Goal: Task Accomplishment & Management: Use online tool/utility

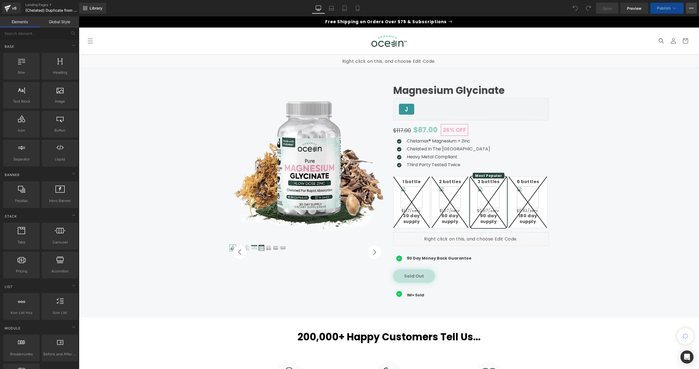
click at [690, 9] on icon at bounding box center [691, 8] width 4 height 4
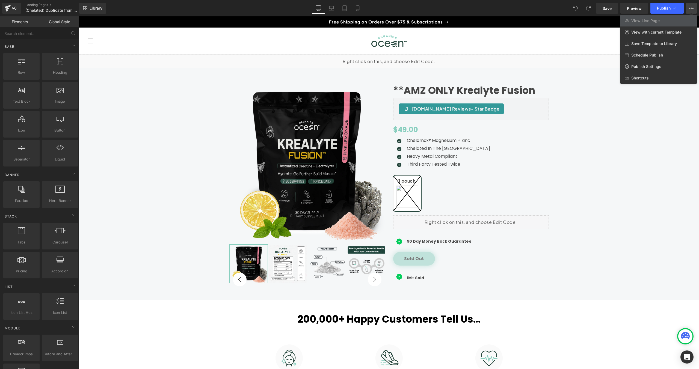
click at [620, 133] on div at bounding box center [389, 192] width 620 height 353
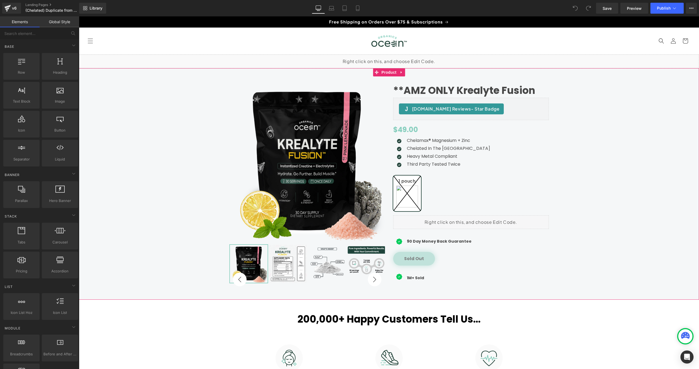
click at [620, 133] on div "**AMZ ONLY Krealyte Fusion (P) Title [DOMAIN_NAME] Reviews - Star Badge [DOMAIN…" at bounding box center [389, 183] width 614 height 215
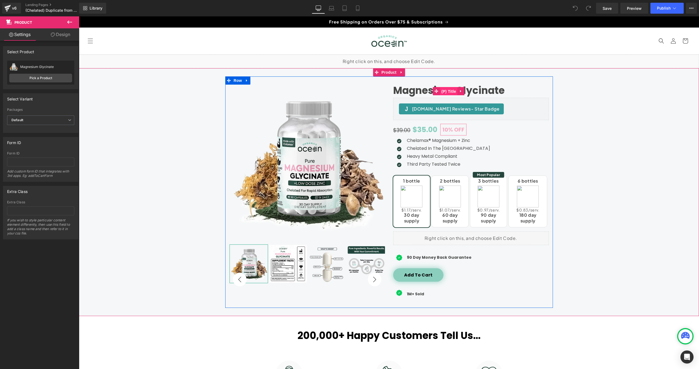
click at [448, 91] on span "(P) Title" at bounding box center [448, 91] width 17 height 8
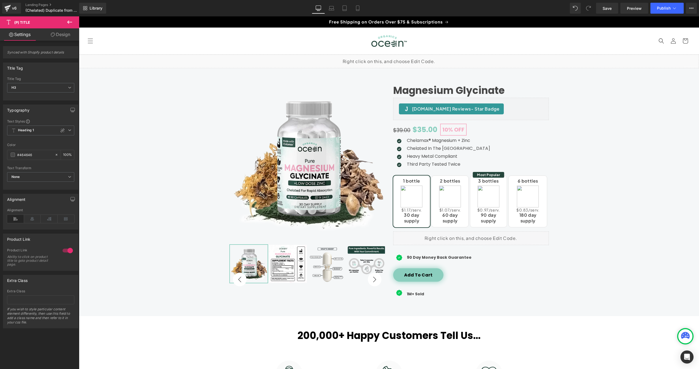
click at [59, 37] on link "Design" at bounding box center [61, 34] width 40 height 12
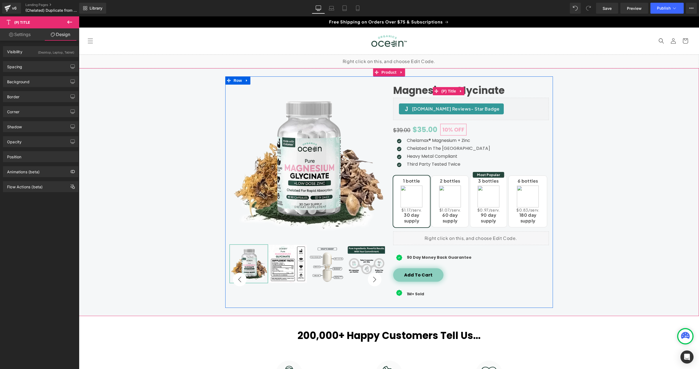
click at [426, 91] on link "Magnesium Glycinate" at bounding box center [448, 91] width 111 height 12
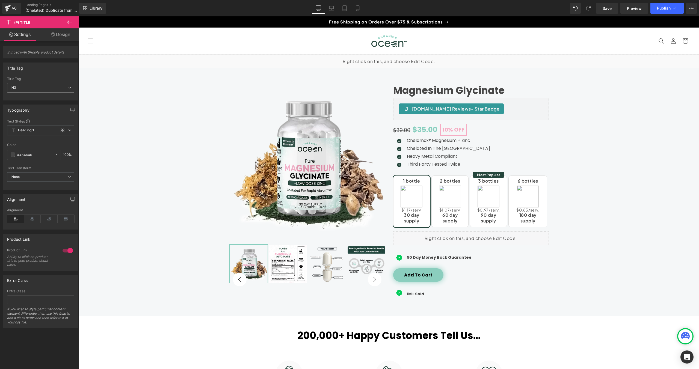
click at [34, 89] on span "H3" at bounding box center [40, 88] width 67 height 10
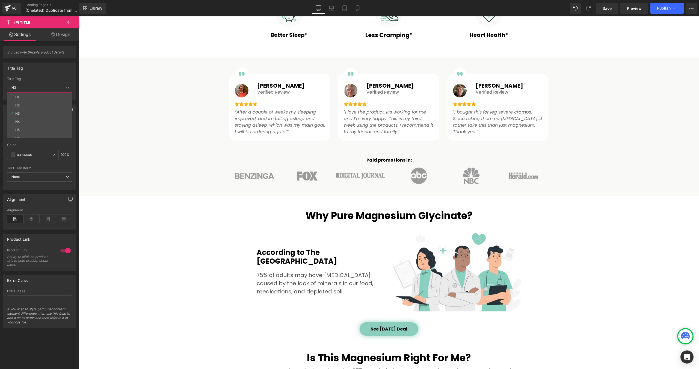
scroll to position [428, 0]
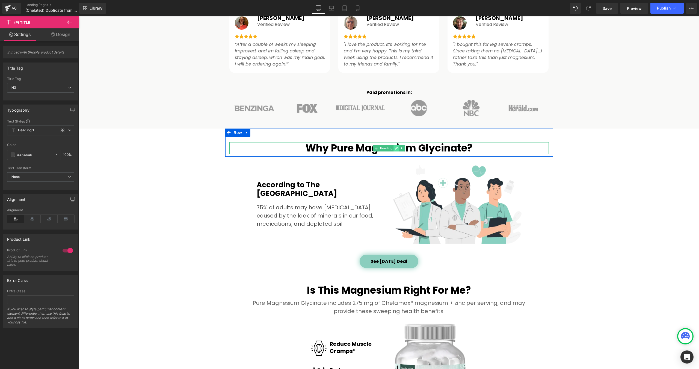
click at [395, 147] on icon at bounding box center [396, 148] width 3 height 3
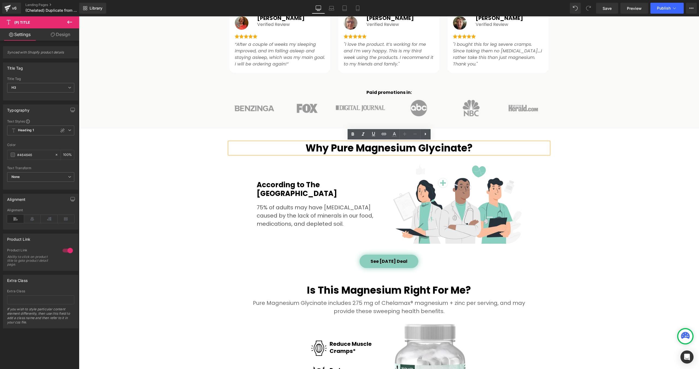
click at [353, 147] on h2 "Why Pure Magnesium Glycinate?" at bounding box center [388, 148] width 319 height 12
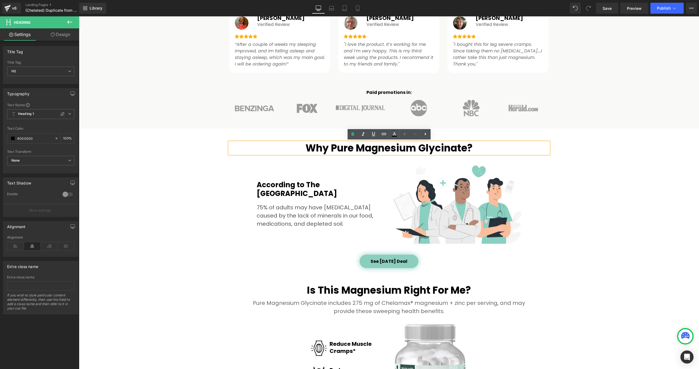
click at [354, 148] on h2 "Why Pure Magnesium Glycinate?" at bounding box center [388, 148] width 319 height 12
click at [331, 149] on h2 "Why Pure Magnesium Glycinate?" at bounding box center [388, 148] width 319 height 12
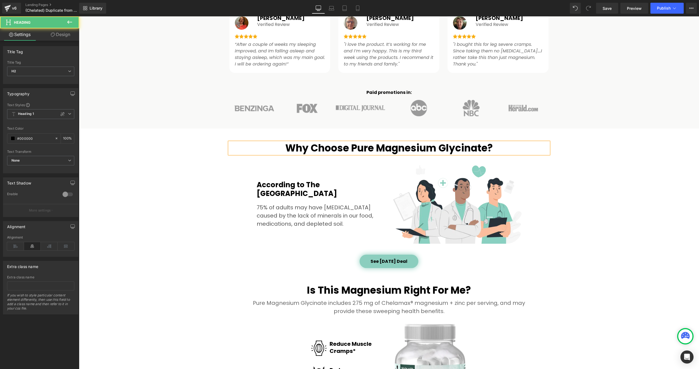
click at [363, 147] on h2 "Why Choose Pure Magnesium Glycinate?" at bounding box center [388, 148] width 319 height 12
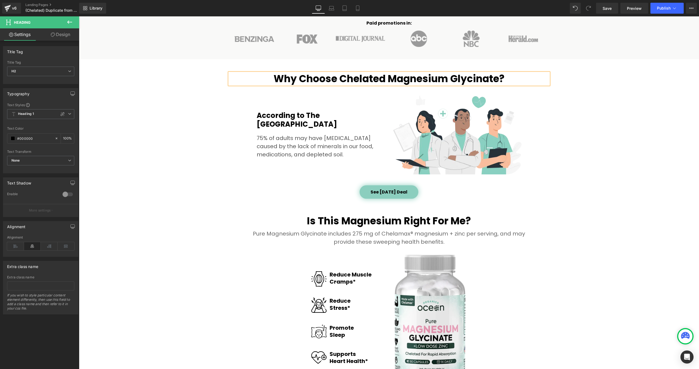
scroll to position [506, 0]
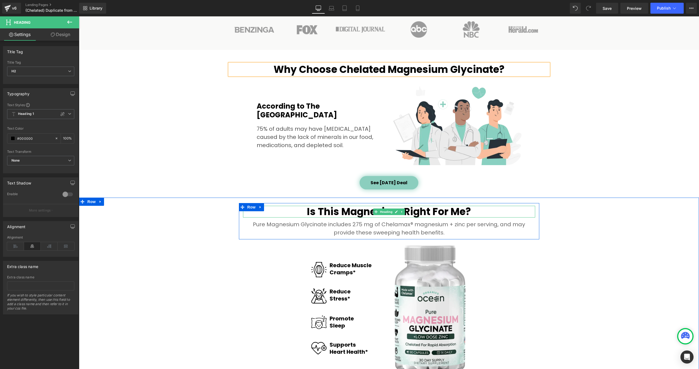
click at [339, 213] on h2 "Is This Magnesium Right For Me?" at bounding box center [389, 212] width 292 height 12
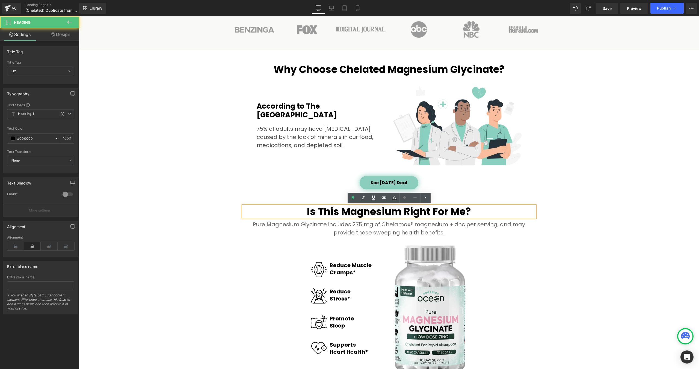
click at [342, 213] on h2 "Is This Magnesium Right For Me?" at bounding box center [389, 212] width 292 height 12
click at [340, 213] on h2 "Is This Magnesium Right For Me?" at bounding box center [389, 212] width 292 height 12
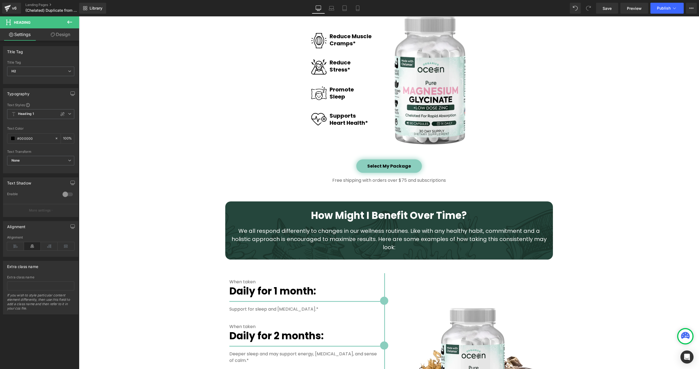
scroll to position [720, 0]
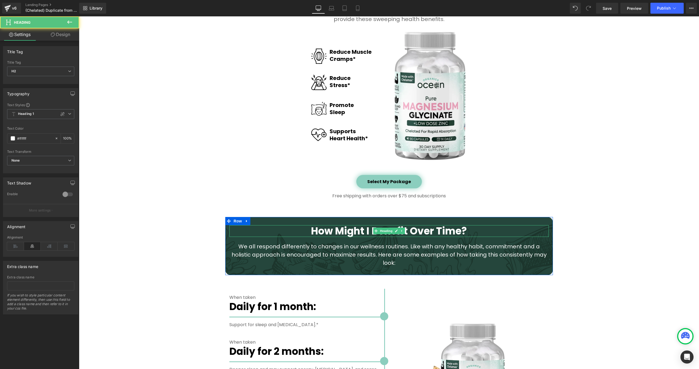
click at [354, 230] on h2 "How Might I Benefit Over Time?" at bounding box center [388, 231] width 319 height 12
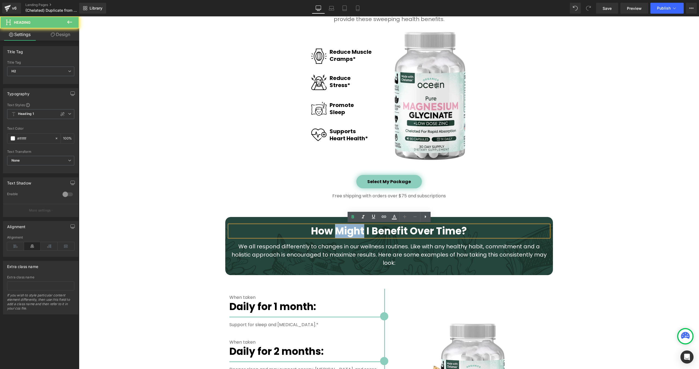
click at [354, 230] on h2 "How Might I Benefit Over Time?" at bounding box center [388, 231] width 319 height 12
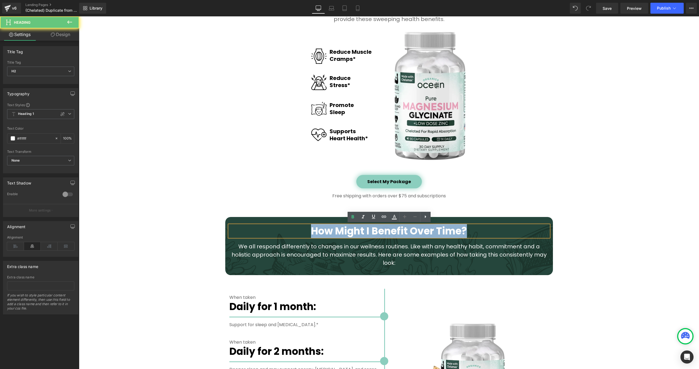
click at [354, 230] on h2 "How Might I Benefit Over Time?" at bounding box center [388, 231] width 319 height 12
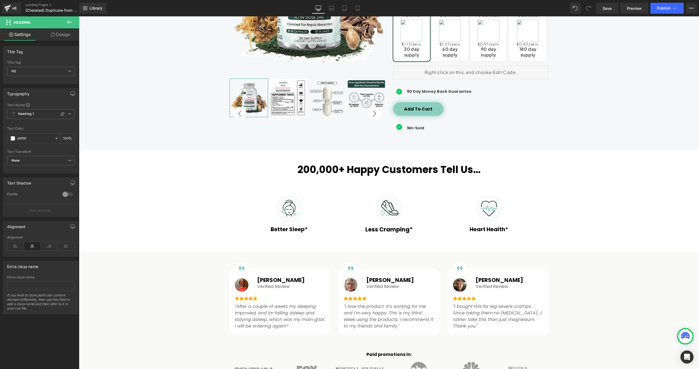
scroll to position [0, 0]
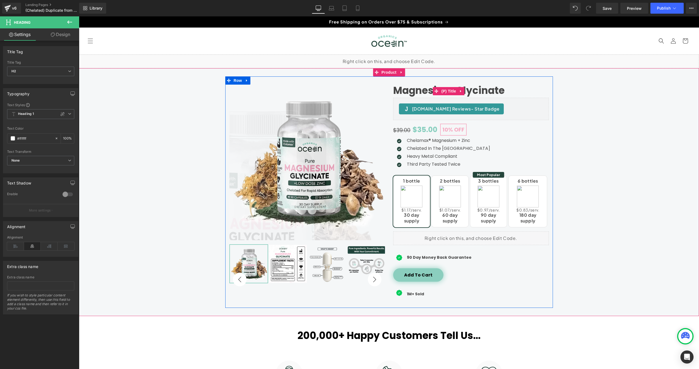
click at [431, 91] on link "Magnesium Glycinate" at bounding box center [448, 91] width 111 height 12
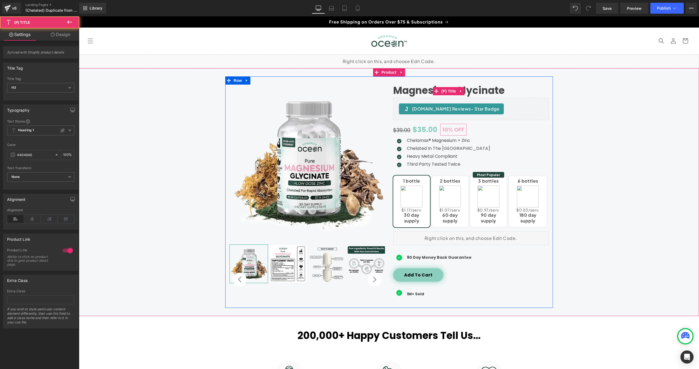
click at [413, 90] on link "Magnesium Glycinate" at bounding box center [448, 91] width 111 height 12
click at [463, 91] on link at bounding box center [460, 91] width 7 height 8
click at [471, 91] on icon at bounding box center [471, 91] width 1 height 2
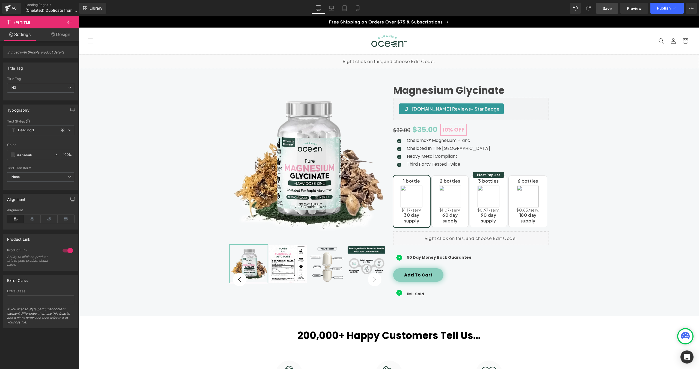
click at [605, 10] on span "Save" at bounding box center [606, 8] width 9 height 6
click at [16, 7] on div "v6" at bounding box center [14, 8] width 7 height 7
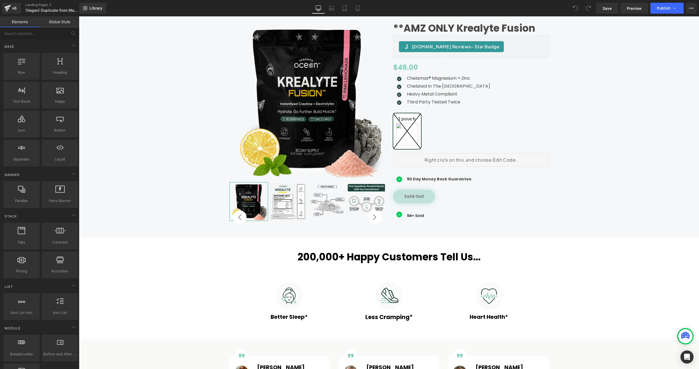
scroll to position [50, 0]
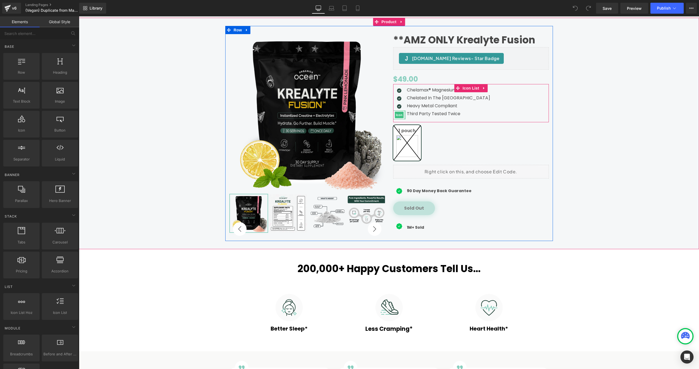
click at [404, 114] on div at bounding box center [404, 115] width 1 height 9
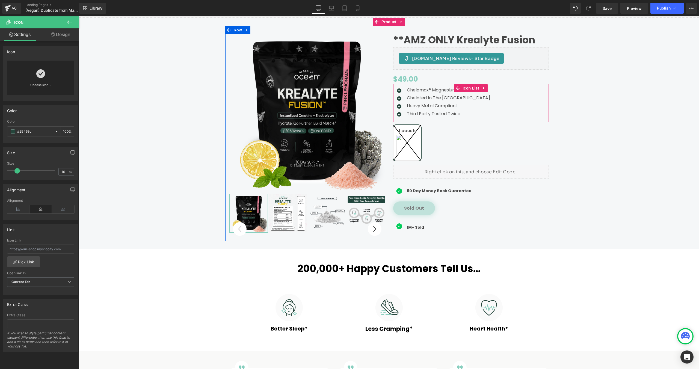
click at [478, 113] on div "Icon Chelamax® Magnesium + Zinc Text Block Icon Chelated In The [GEOGRAPHIC_DAT…" at bounding box center [471, 103] width 156 height 33
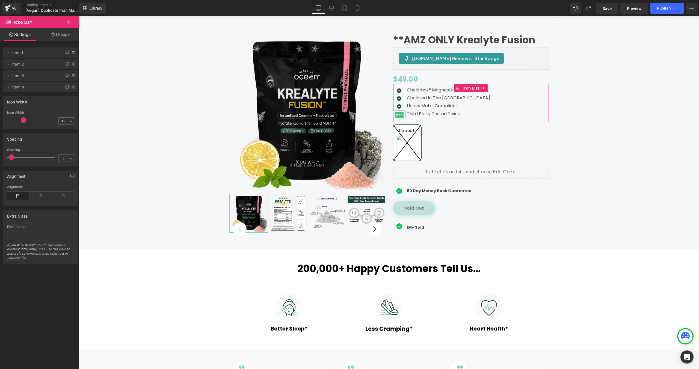
click at [66, 88] on icon at bounding box center [67, 86] width 2 height 3
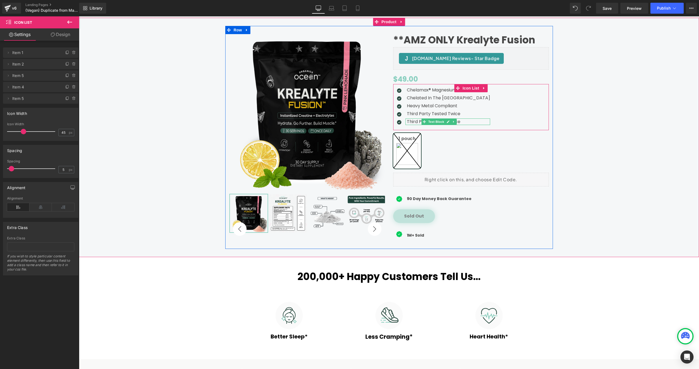
click at [413, 122] on p "Third Party Tested Twice" at bounding box center [448, 121] width 83 height 7
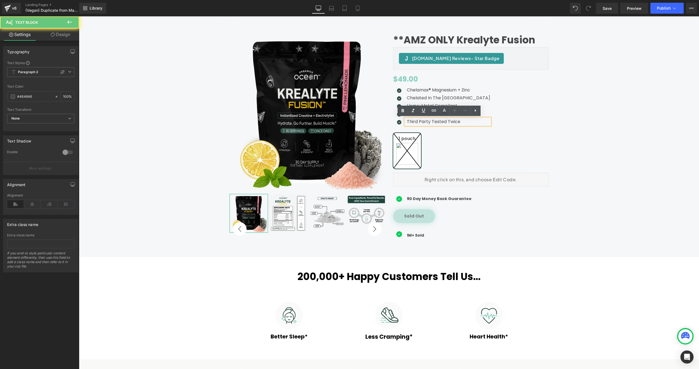
click at [413, 122] on p "Third Party Tested Twice" at bounding box center [448, 121] width 83 height 7
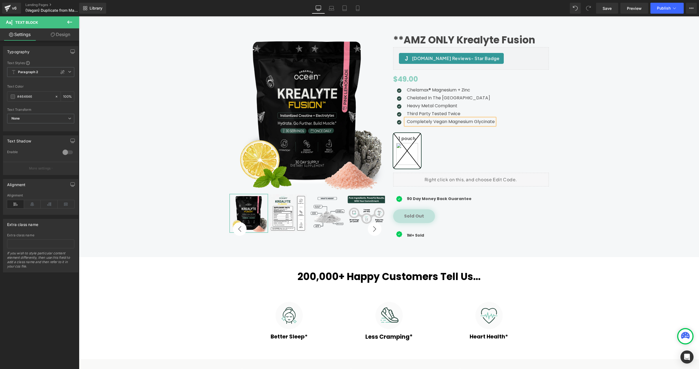
click at [622, 80] on div "**AMZ ONLY Krealyte Fusion (P) Title [DOMAIN_NAME] Reviews - Star Badge [DOMAIN…" at bounding box center [389, 137] width 614 height 223
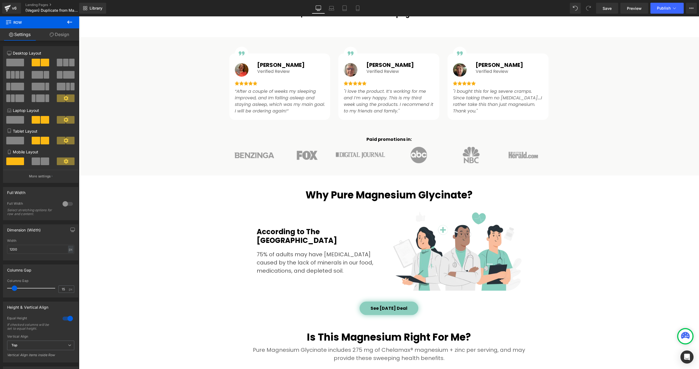
scroll to position [411, 0]
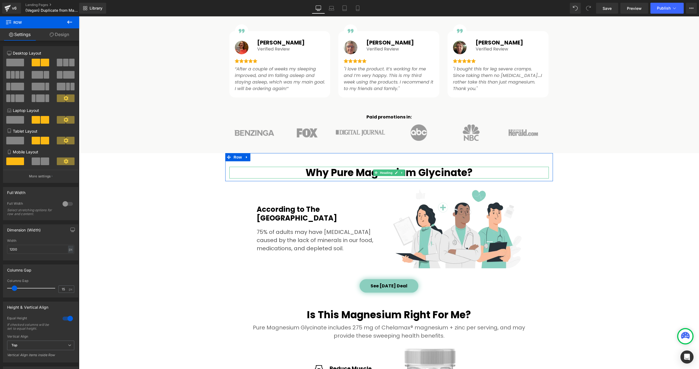
click at [353, 172] on h2 "Why Pure Magnesium Glycinate?" at bounding box center [388, 173] width 319 height 12
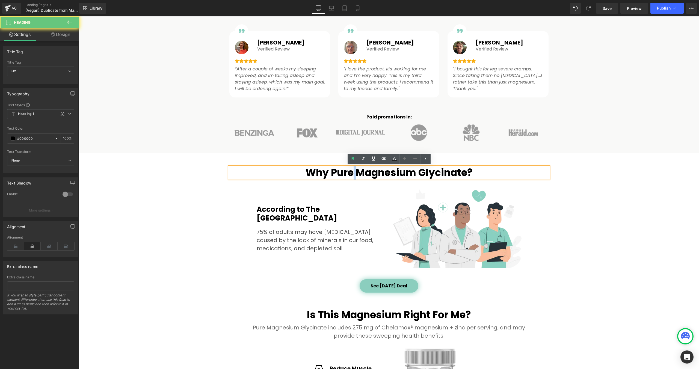
click at [353, 172] on h2 "Why Pure Magnesium Glycinate?" at bounding box center [388, 173] width 319 height 12
click at [355, 172] on h2 "Why Pure Magnesium Glycinate?" at bounding box center [388, 173] width 319 height 12
click at [356, 172] on h2 "Why Pure Magnesium Glycinate?" at bounding box center [388, 173] width 319 height 12
drag, startPoint x: 355, startPoint y: 172, endPoint x: 334, endPoint y: 172, distance: 21.3
click at [334, 172] on h2 "Why Pure Magnesium Glycinate?" at bounding box center [388, 173] width 319 height 12
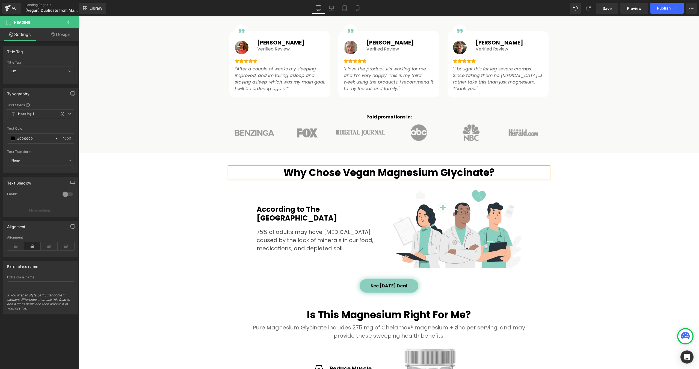
click at [489, 173] on h2 "Why Chose Vegan Magnesium Glycinate?" at bounding box center [388, 173] width 319 height 12
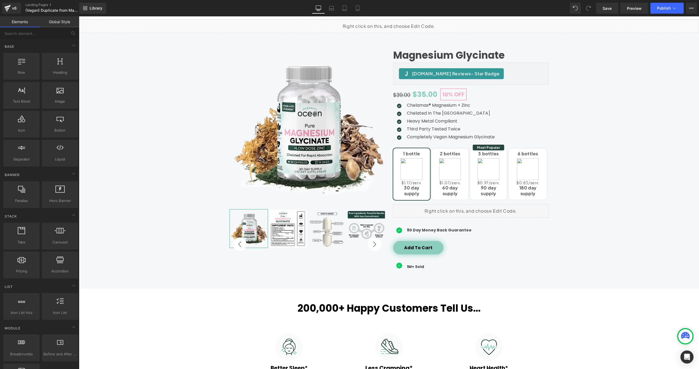
scroll to position [0, 0]
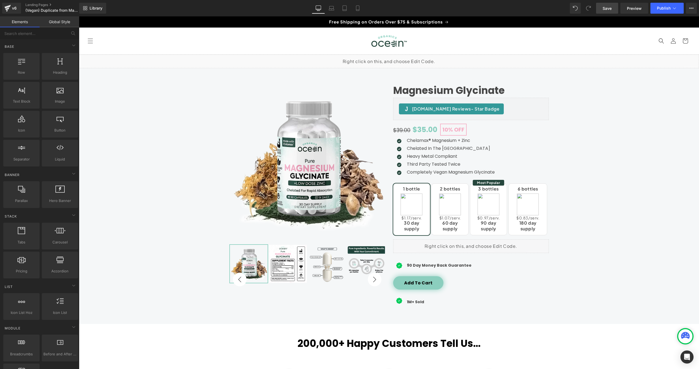
drag, startPoint x: 603, startPoint y: 12, endPoint x: 312, endPoint y: 67, distance: 296.4
click at [603, 12] on link "Save" at bounding box center [607, 8] width 22 height 11
click at [14, 10] on div "v6" at bounding box center [14, 8] width 7 height 7
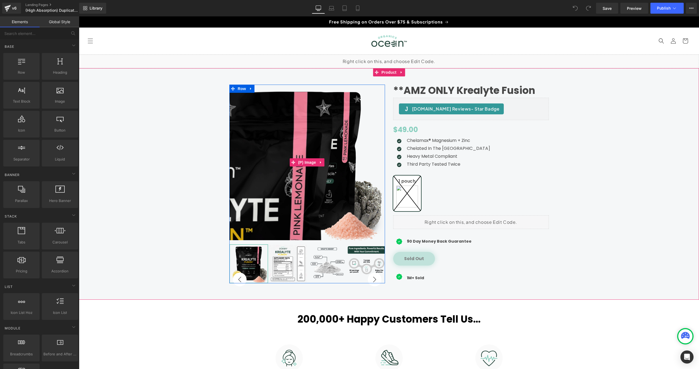
click at [383, 93] on img at bounding box center [211, 252] width 354 height 354
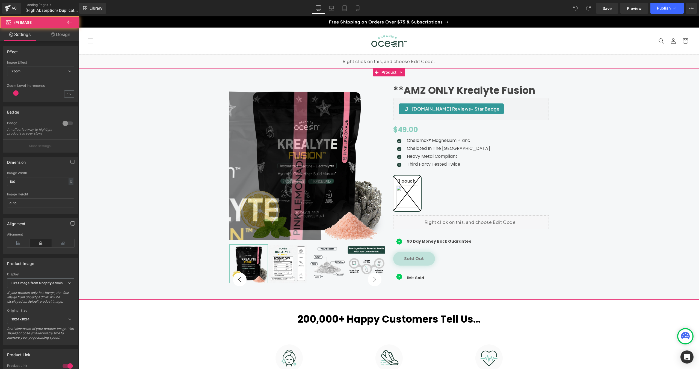
click at [388, 89] on div "**AMZ ONLY Krealyte Fusion (P) Title Judge.me Reviews - Star Badge Judge.me Rev…" at bounding box center [307, 187] width 164 height 204
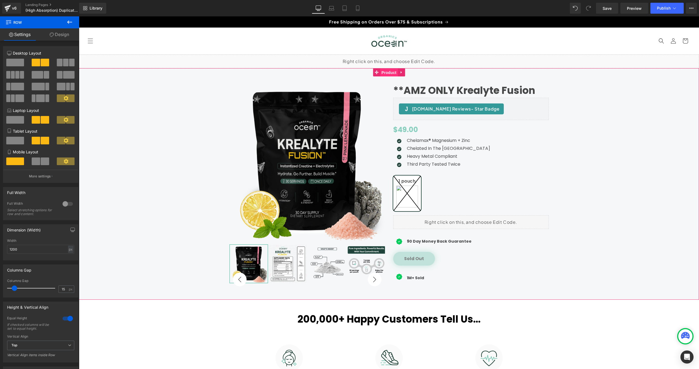
click at [383, 75] on span "Product" at bounding box center [389, 72] width 18 height 8
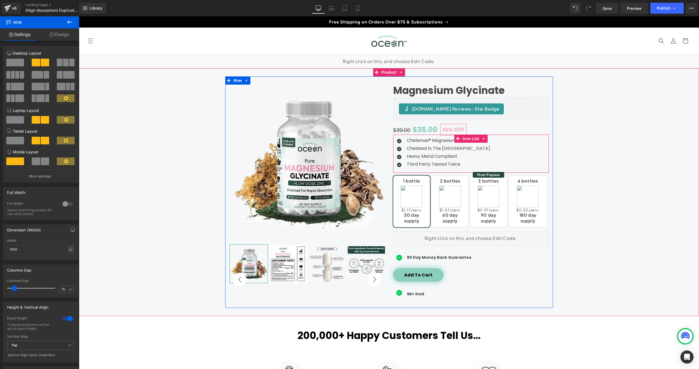
click at [482, 163] on div "Icon Chelamax® Magnesium + Zinc Text Block Icon Chelated In The [GEOGRAPHIC_DAT…" at bounding box center [471, 153] width 156 height 33
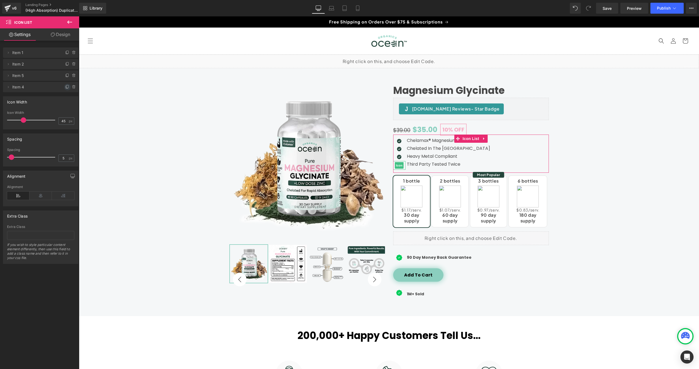
click at [66, 88] on icon at bounding box center [67, 86] width 2 height 3
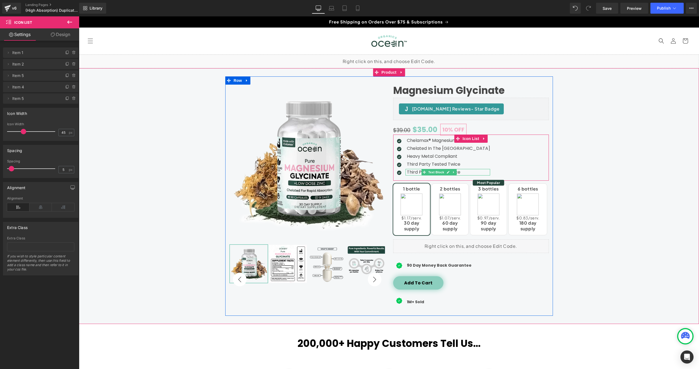
click at [416, 172] on p "Third Party Tested Twice" at bounding box center [448, 172] width 83 height 7
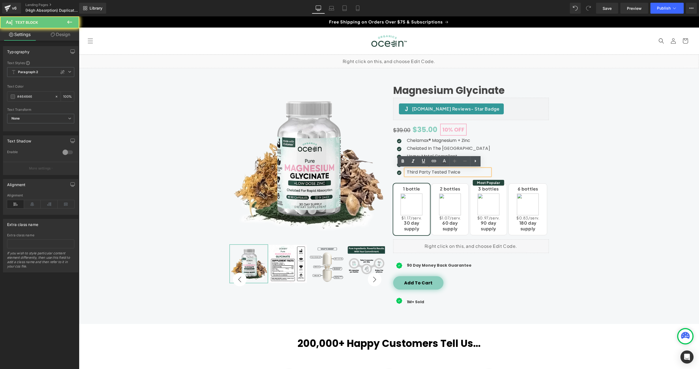
click at [416, 172] on p "Third Party Tested Twice" at bounding box center [448, 172] width 83 height 7
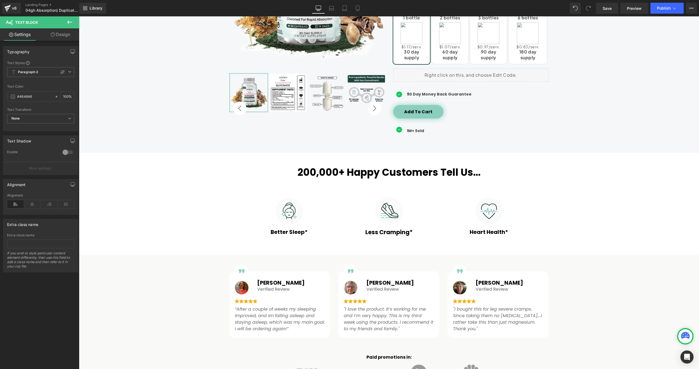
scroll to position [353, 0]
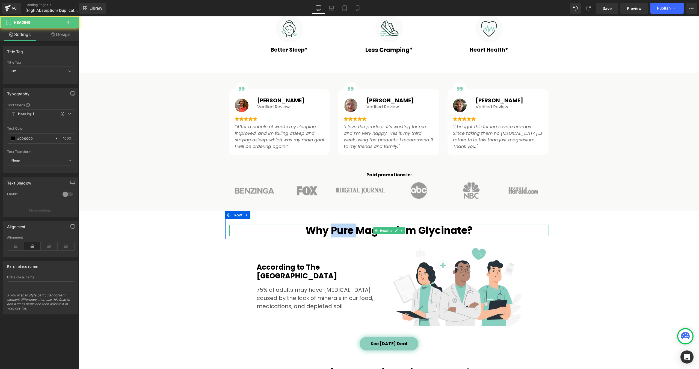
drag, startPoint x: 351, startPoint y: 231, endPoint x: 333, endPoint y: 230, distance: 17.7
click at [333, 230] on h2 "Why Pure Magnesium Glycinate?" at bounding box center [388, 231] width 319 height 12
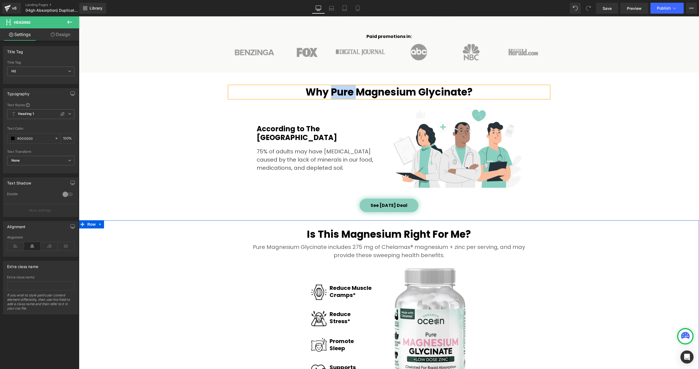
scroll to position [455, 0]
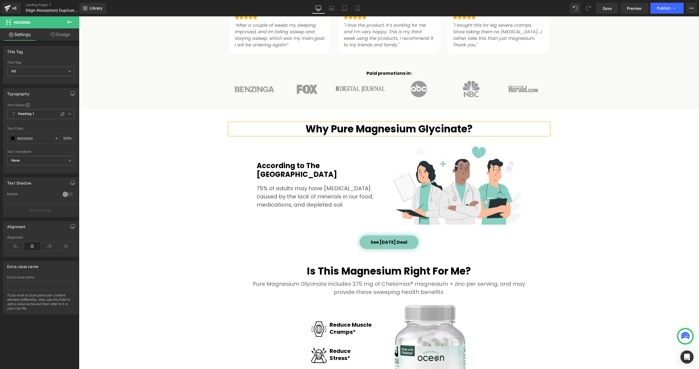
click at [348, 123] on h2 "Why Pure Magnesium Glycinate?" at bounding box center [388, 129] width 319 height 12
click at [351, 129] on h2 "Why Pure Magnesium Glycinate?" at bounding box center [388, 129] width 319 height 12
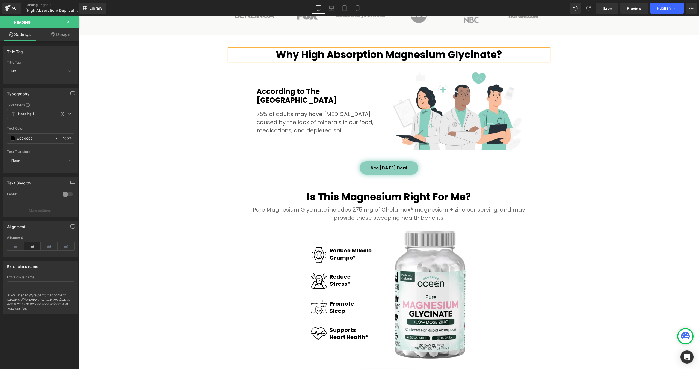
scroll to position [600, 0]
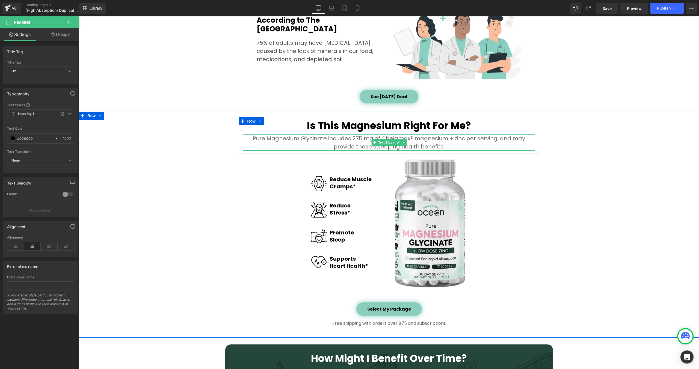
click at [256, 140] on p "Pure Magnesium Glycinate includes 275 mg of Chelamax® magnesium + zinc per serv…" at bounding box center [389, 142] width 292 height 16
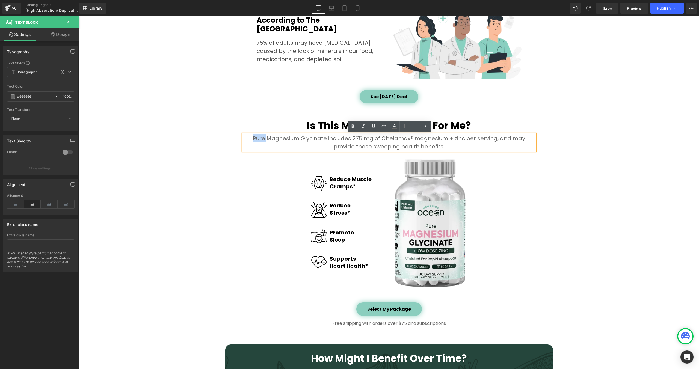
drag, startPoint x: 257, startPoint y: 139, endPoint x: 244, endPoint y: 139, distance: 12.3
click at [244, 139] on p "Pure Magnesium Glycinate includes 275 mg of Chelamax® magnesium + zinc per serv…" at bounding box center [389, 142] width 292 height 16
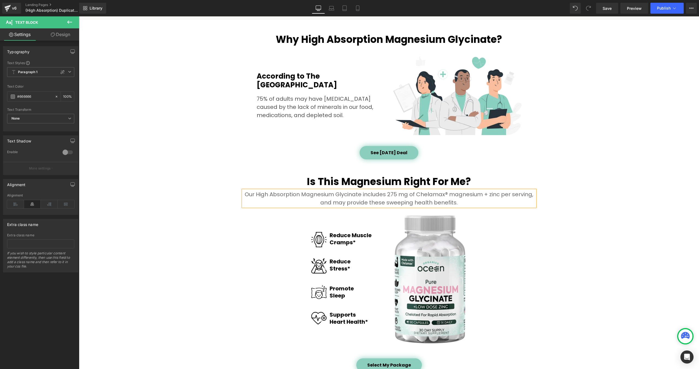
scroll to position [542, 0]
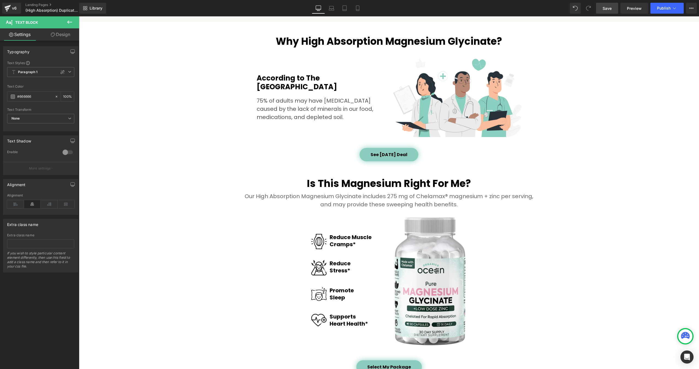
click at [603, 11] on link "Save" at bounding box center [607, 8] width 22 height 11
click at [13, 10] on div "v6" at bounding box center [14, 8] width 7 height 7
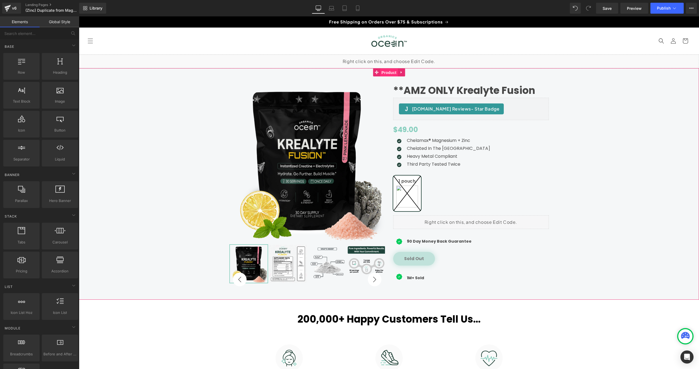
click at [386, 75] on span "Product" at bounding box center [389, 72] width 18 height 8
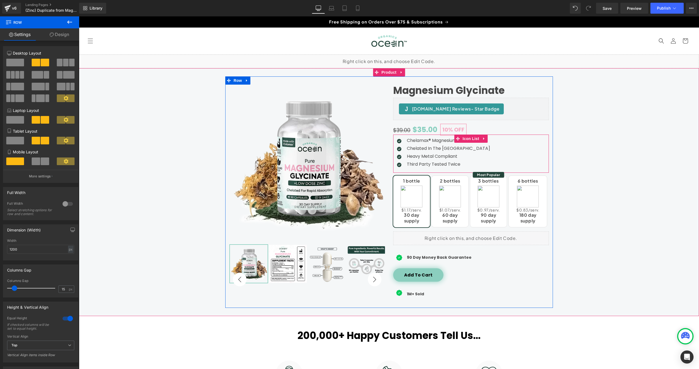
click at [481, 165] on div "Icon Chelamax® Magnesium + Zinc Text Block Icon Chelated In The [GEOGRAPHIC_DAT…" at bounding box center [471, 153] width 156 height 33
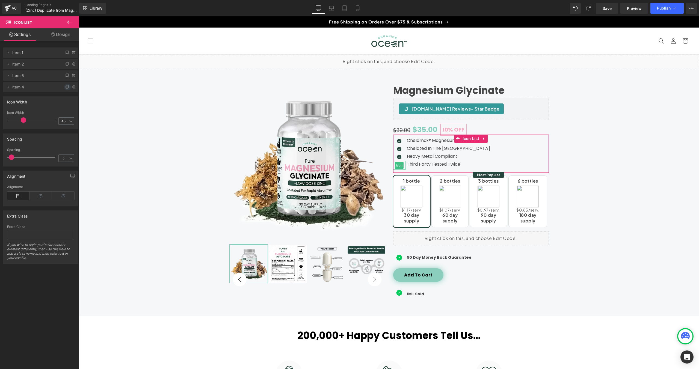
click at [66, 88] on icon at bounding box center [67, 87] width 4 height 4
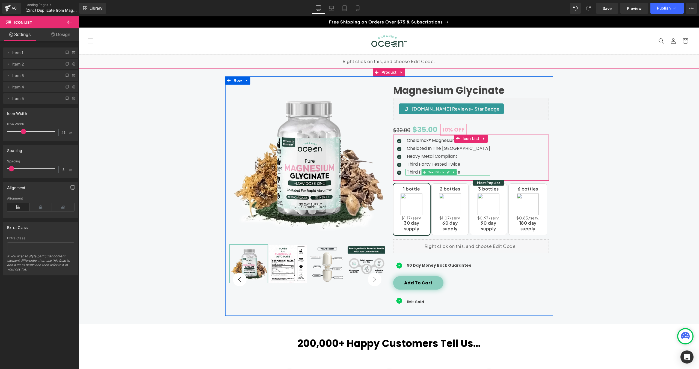
click at [416, 173] on p "Third Party Tested Twice" at bounding box center [448, 172] width 83 height 7
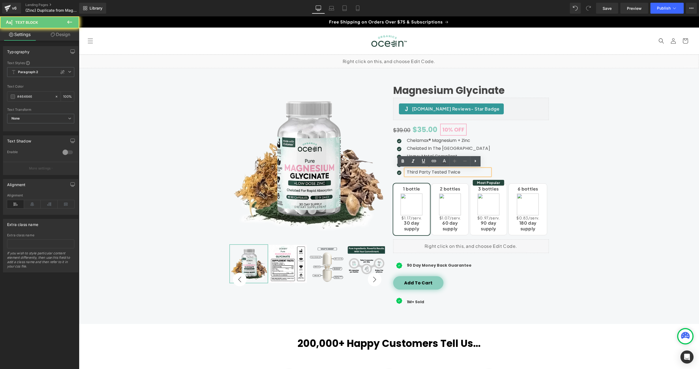
click at [416, 173] on p "Third Party Tested Twice" at bounding box center [448, 172] width 83 height 7
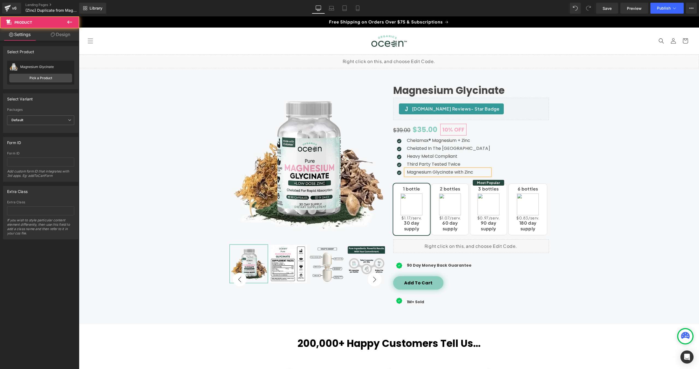
click at [640, 188] on div "Magnesium Glycinate (P) Title Judge.me Reviews - Star Badge Judge.me Reviews Sl…" at bounding box center [389, 195] width 614 height 239
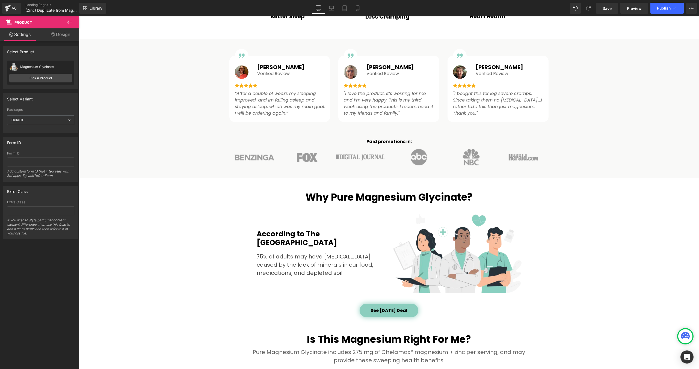
scroll to position [465, 0]
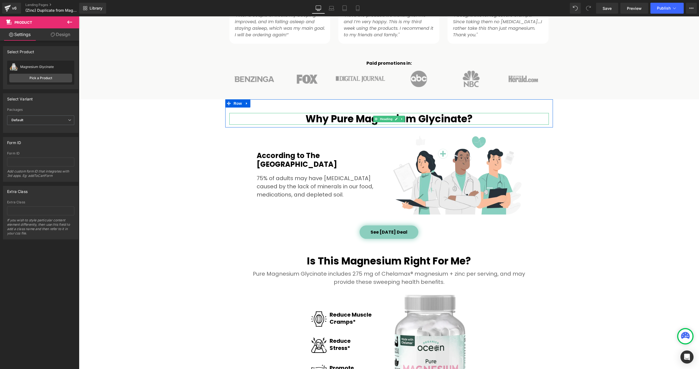
click at [351, 119] on h2 "Why Pure Magnesium Glycinate?" at bounding box center [388, 119] width 319 height 12
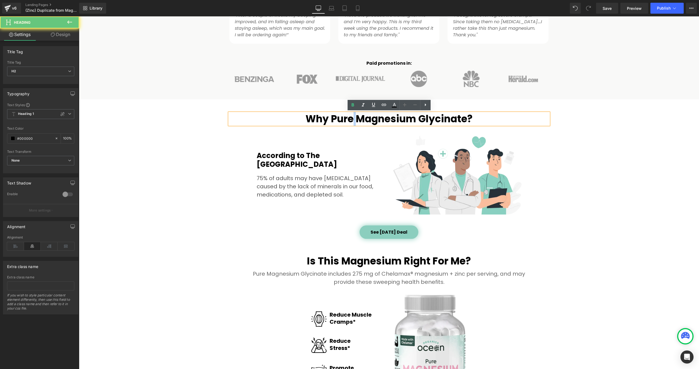
click at [356, 119] on h2 "Why Pure Magnesium Glycinate?" at bounding box center [388, 119] width 319 height 12
drag, startPoint x: 356, startPoint y: 120, endPoint x: 337, endPoint y: 120, distance: 18.8
click at [337, 120] on h2 "Why Pure Magnesium Glycinate?" at bounding box center [388, 119] width 319 height 12
click at [354, 117] on h2 "Why Pure Magnesium Glycinate?" at bounding box center [388, 119] width 319 height 12
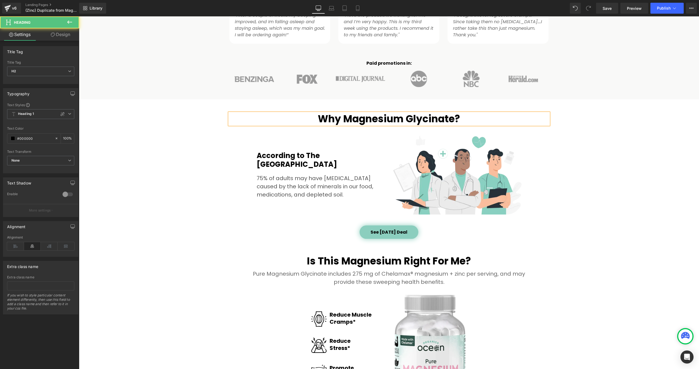
click at [453, 117] on h2 "Why Magnesium Glycinate?" at bounding box center [388, 119] width 319 height 12
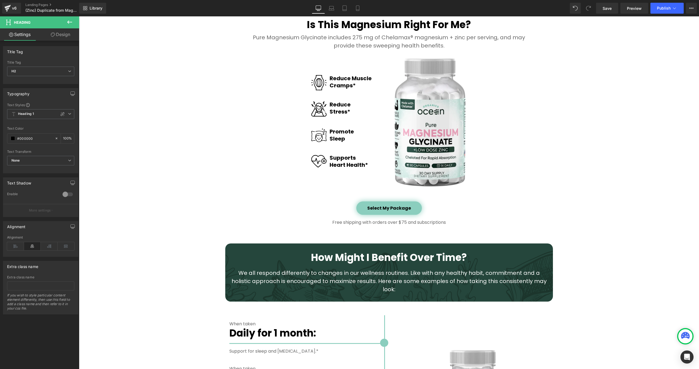
scroll to position [537, 0]
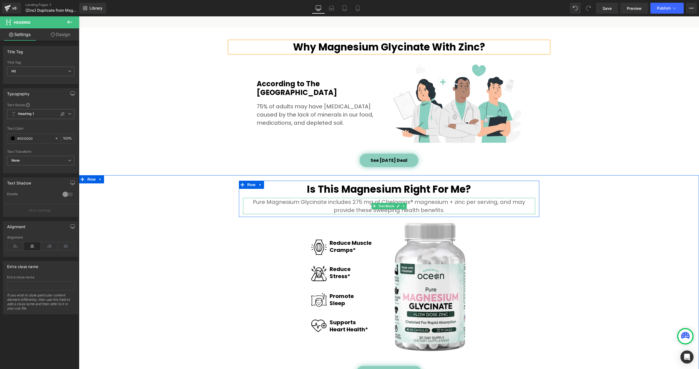
click at [257, 201] on p "Pure Magnesium Glycinate includes 275 mg of Chelamax® magnesium + zinc per serv…" at bounding box center [389, 206] width 292 height 16
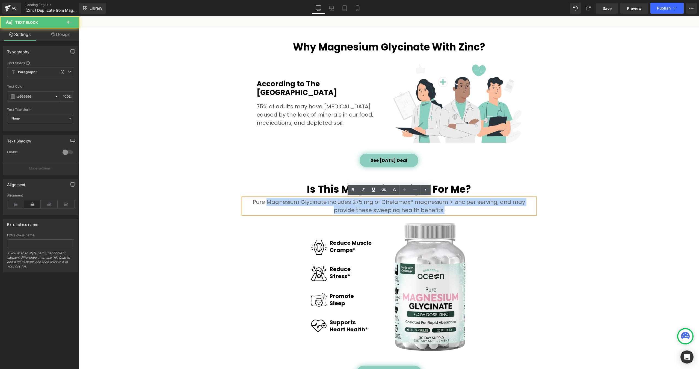
drag, startPoint x: 255, startPoint y: 203, endPoint x: 242, endPoint y: 203, distance: 12.6
click at [243, 203] on div "Pure Magnesium Glycinate includes 275 mg of Chelamax® magnesium + zinc per serv…" at bounding box center [389, 206] width 292 height 16
click at [259, 204] on p "Pure Magnesium Glycinate includes 275 mg of Chelamax® magnesium + zinc per serv…" at bounding box center [389, 206] width 292 height 16
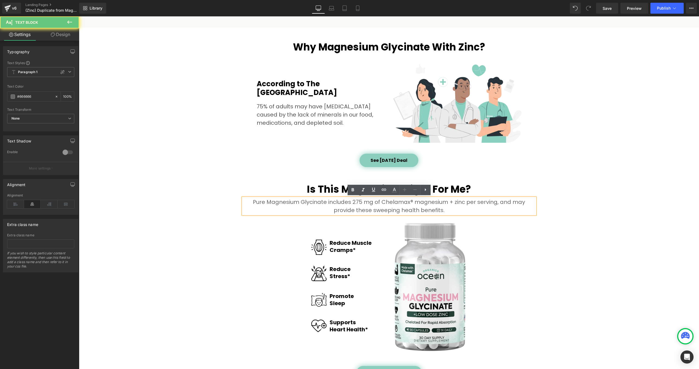
click at [256, 203] on p "Pure Magnesium Glycinate includes 275 mg of Chelamax® magnesium + zinc per serv…" at bounding box center [389, 206] width 292 height 16
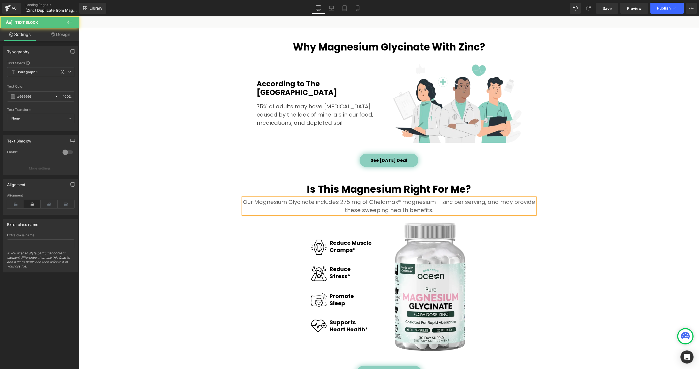
click at [315, 202] on p "Our Magnesium Glycinate includes 275 mg of Chelamax® magnesium + zinc per servi…" at bounding box center [389, 206] width 292 height 16
click at [605, 7] on span "Save" at bounding box center [606, 8] width 9 height 6
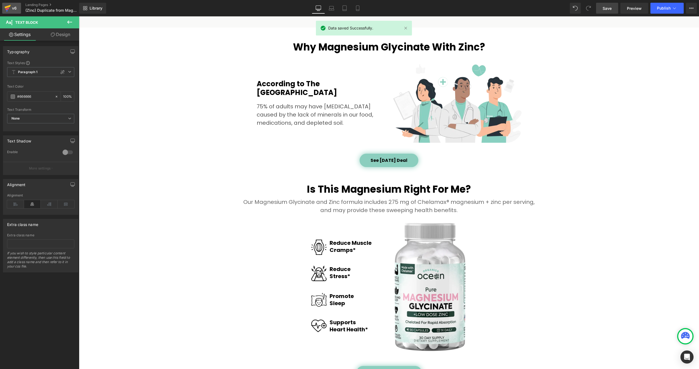
click at [9, 10] on icon at bounding box center [7, 8] width 7 height 14
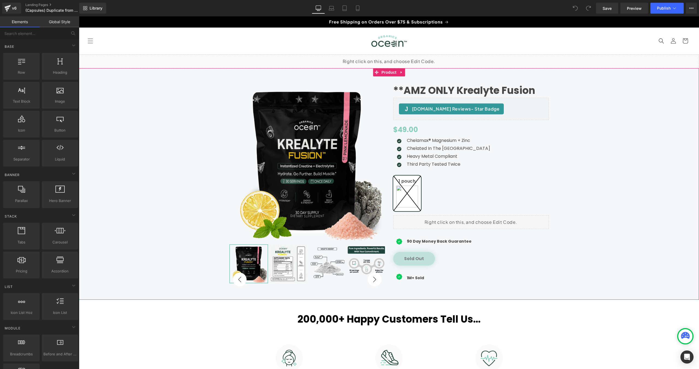
click at [79, 16] on div at bounding box center [79, 16] width 0 height 0
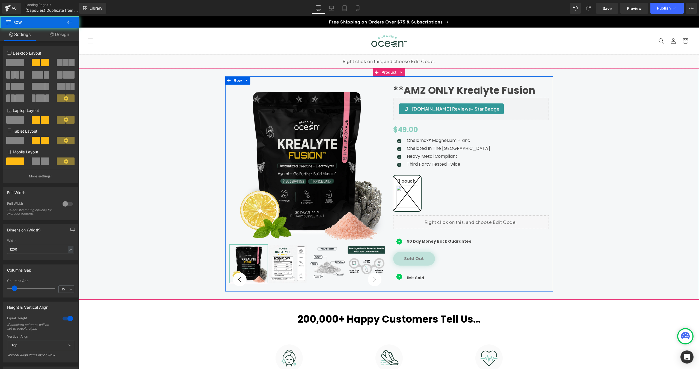
click at [387, 89] on div "**AMZ ONLY Krealyte Fusion (P) Title [DOMAIN_NAME] Reviews - Star Badge [DOMAIN…" at bounding box center [307, 187] width 164 height 204
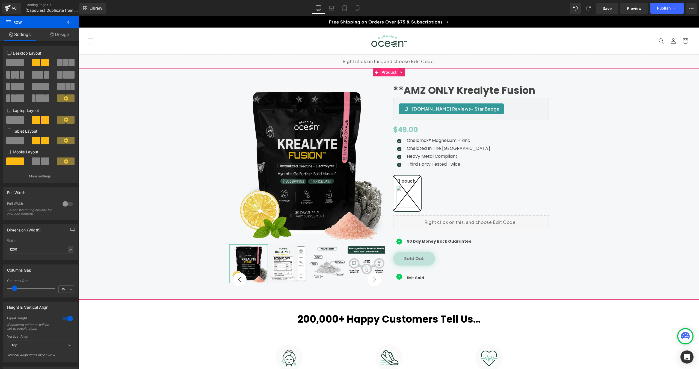
click at [386, 74] on span "Product" at bounding box center [389, 72] width 18 height 8
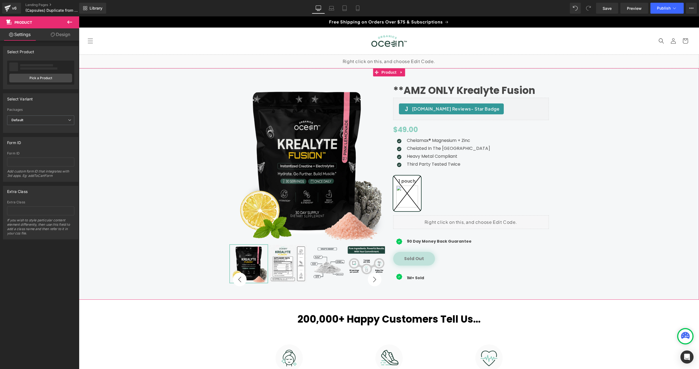
click at [387, 87] on div "**AMZ ONLY Krealyte Fusion (P) Title [DOMAIN_NAME] Reviews - Star Badge [DOMAIN…" at bounding box center [307, 187] width 164 height 204
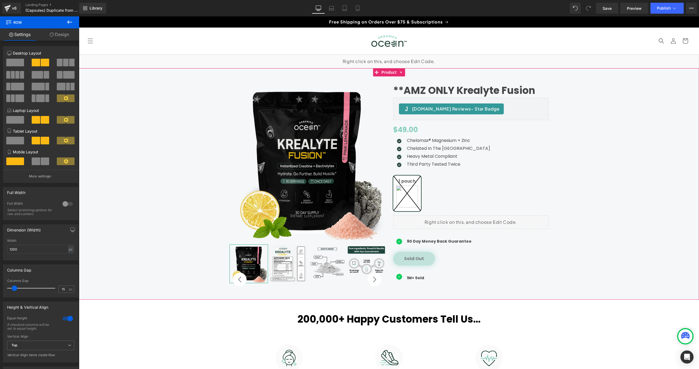
click at [579, 105] on div "**AMZ ONLY Krealyte Fusion (P) Title [DOMAIN_NAME] Reviews - Star Badge [DOMAIN…" at bounding box center [389, 183] width 614 height 215
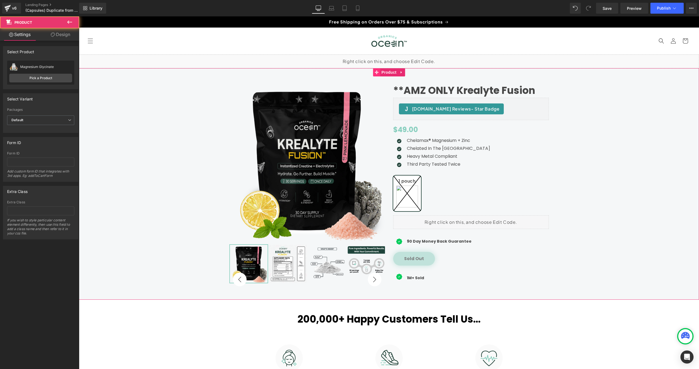
click at [376, 71] on icon at bounding box center [376, 72] width 4 height 4
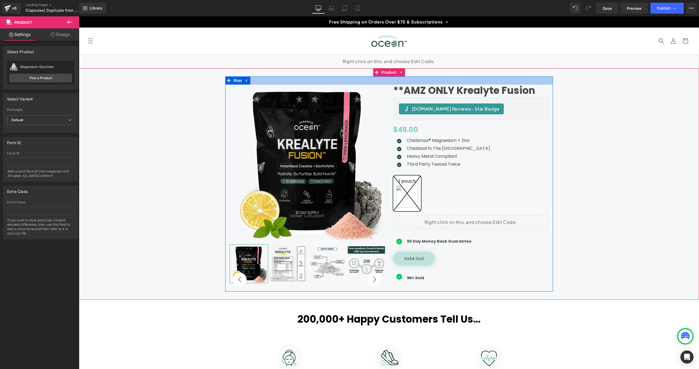
click at [381, 85] on div "Sale Off (P) Image" at bounding box center [307, 184] width 156 height 199
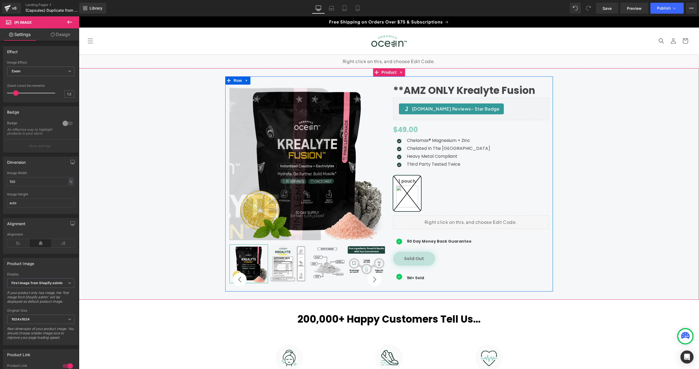
click at [386, 85] on div "**AMZ ONLY Krealyte Fusion (P) Title [DOMAIN_NAME] Reviews - Star Badge [DOMAIN…" at bounding box center [307, 187] width 164 height 204
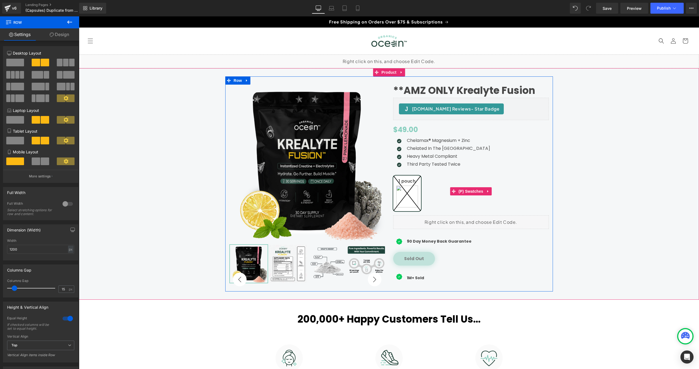
click at [493, 167] on div "1 pouch" at bounding box center [471, 191] width 156 height 48
click at [487, 161] on div "Icon Chelamax® Magnesium + Zinc Text Block Icon Chelated In The [GEOGRAPHIC_DAT…" at bounding box center [471, 153] width 156 height 33
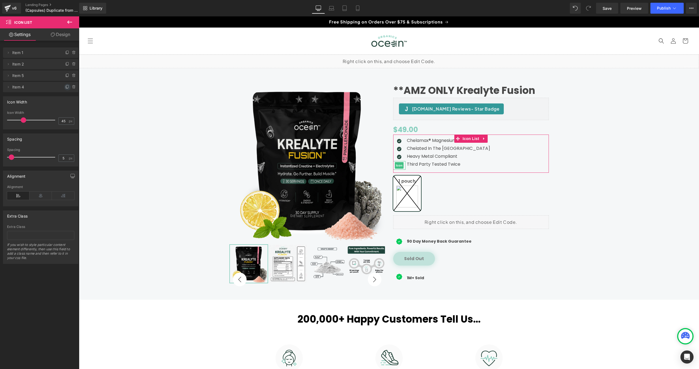
click at [66, 87] on icon at bounding box center [67, 87] width 2 height 2
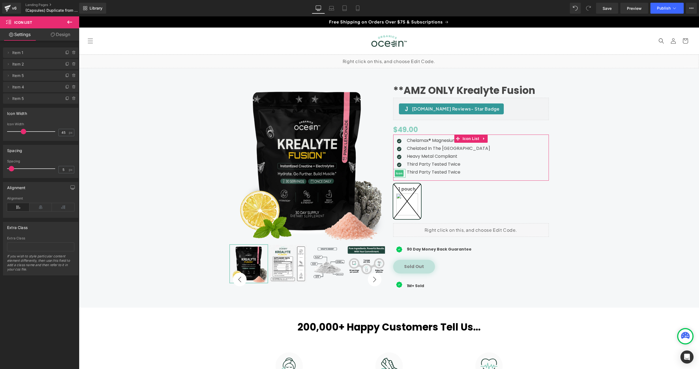
click at [26, 98] on span "Item 5" at bounding box center [35, 98] width 46 height 10
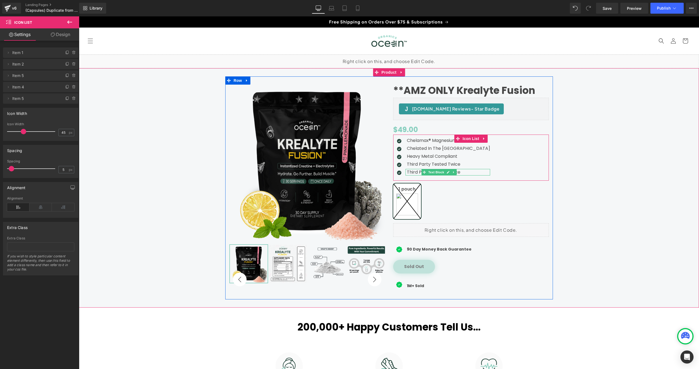
click at [416, 171] on p "Third Party Tested Twice" at bounding box center [448, 172] width 83 height 7
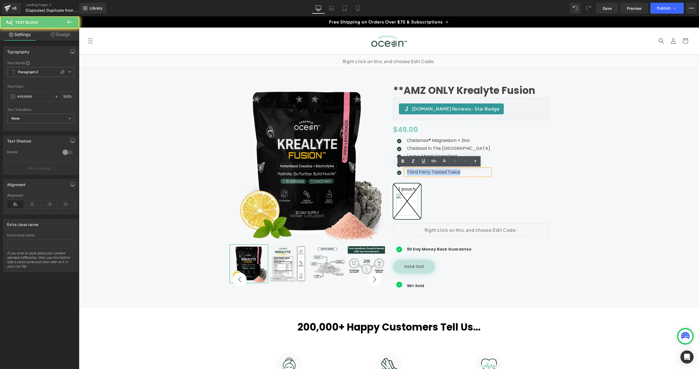
click at [416, 171] on p "Third Party Tested Twice" at bounding box center [448, 172] width 83 height 7
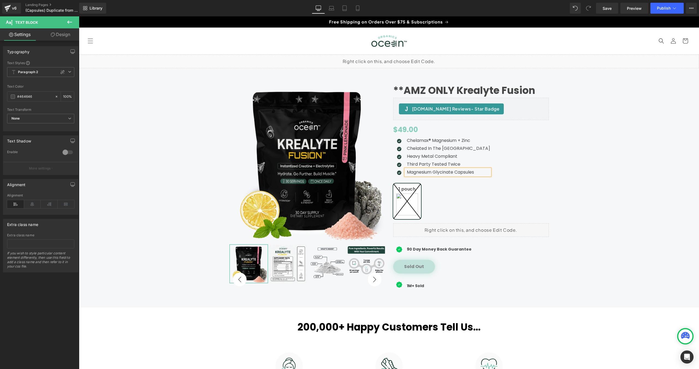
click at [614, 184] on div "**AMZ ONLY Krealyte Fusion (P) Title [DOMAIN_NAME] Reviews - Star Badge [DOMAIN…" at bounding box center [389, 187] width 614 height 223
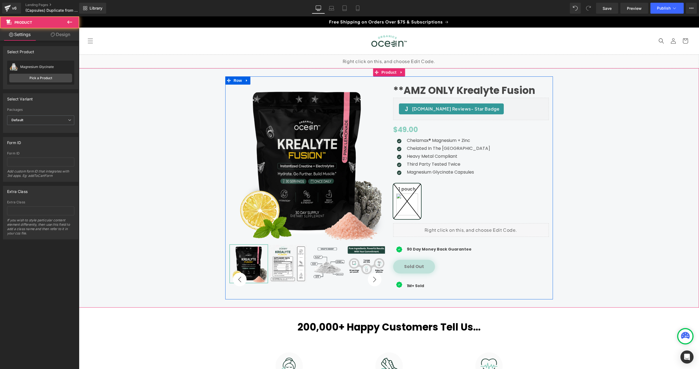
click at [389, 142] on div "**AMZ ONLY Krealyte Fusion (P) Title [DOMAIN_NAME] Reviews - Star Badge [DOMAIN…" at bounding box center [471, 191] width 164 height 212
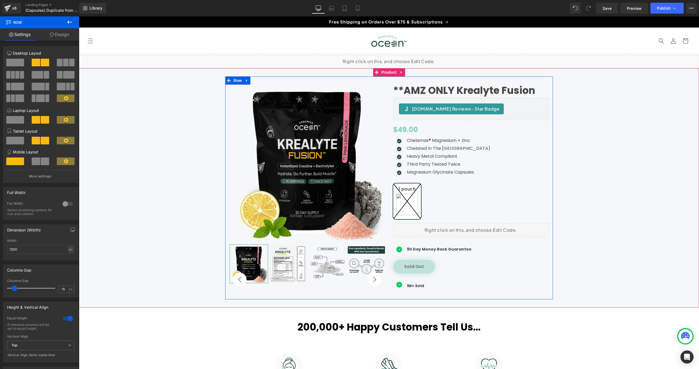
click at [388, 103] on div "**AMZ ONLY Krealyte Fusion (P) Title [DOMAIN_NAME] Reviews - Star Badge [DOMAIN…" at bounding box center [307, 191] width 164 height 212
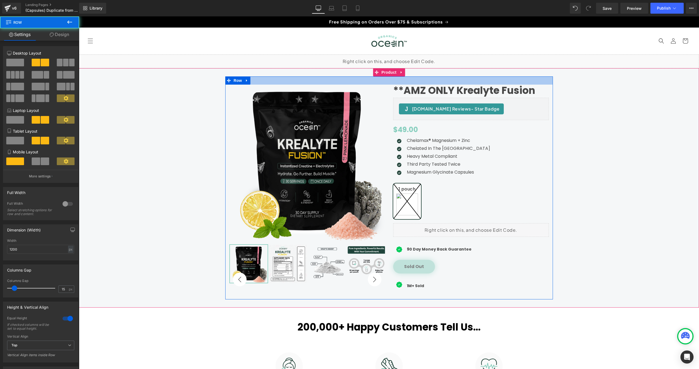
click at [386, 80] on div at bounding box center [388, 80] width 327 height 8
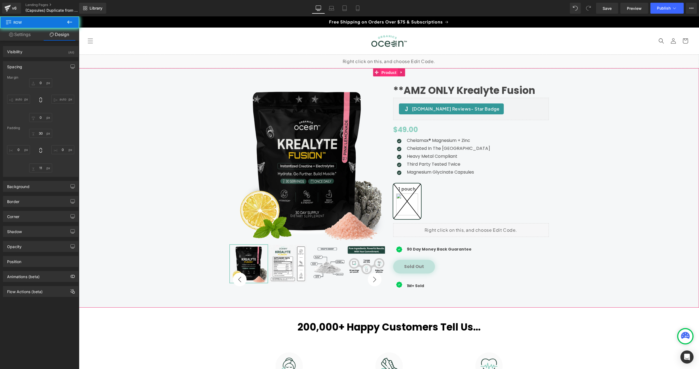
click at [386, 74] on span "Product" at bounding box center [389, 72] width 18 height 8
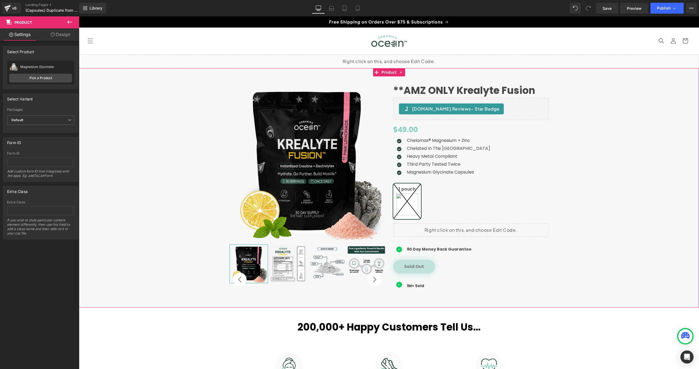
click at [387, 80] on div "**AMZ ONLY Krealyte Fusion (P) Title [DOMAIN_NAME] Reviews - Star Badge [DOMAIN…" at bounding box center [388, 187] width 327 height 223
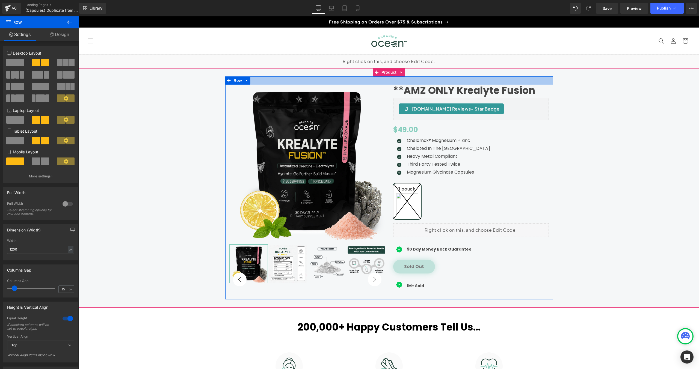
drag, startPoint x: 387, startPoint y: 80, endPoint x: 392, endPoint y: 82, distance: 5.6
click at [387, 80] on div at bounding box center [388, 80] width 327 height 8
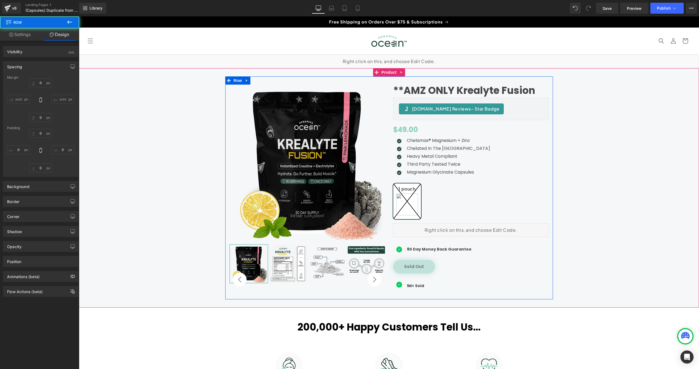
click at [416, 91] on link "**AMZ ONLY Krealyte Fusion" at bounding box center [464, 91] width 142 height 12
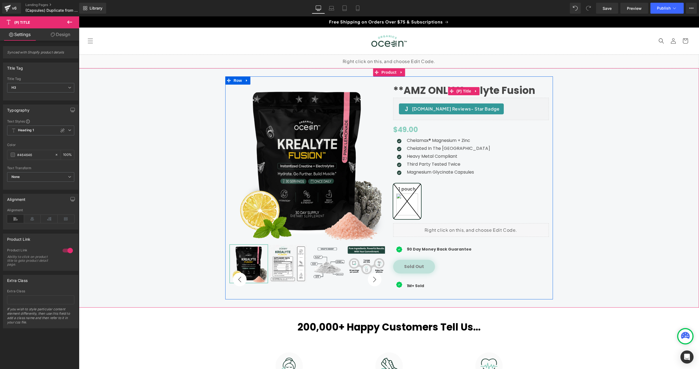
click at [79, 16] on div at bounding box center [79, 16] width 0 height 0
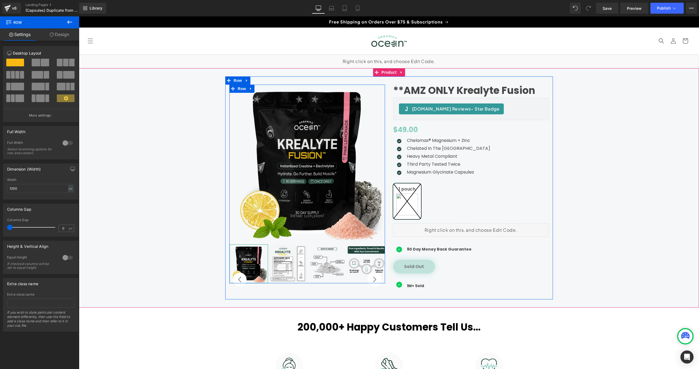
click at [389, 82] on div at bounding box center [388, 80] width 327 height 8
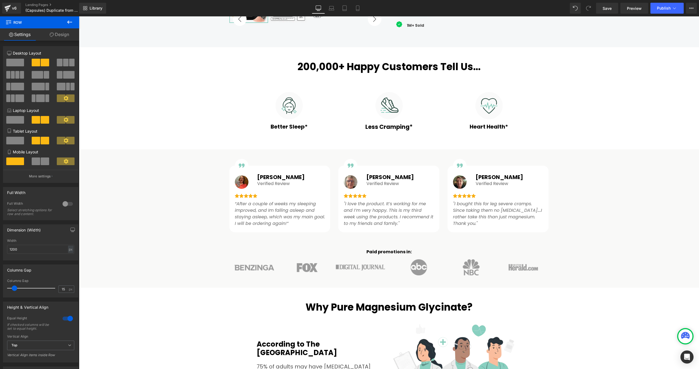
scroll to position [410, 0]
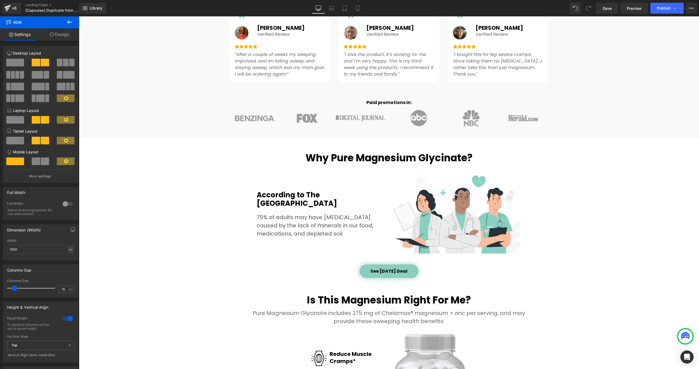
click at [354, 155] on h2 "Why Pure Magnesium Glycinate?" at bounding box center [388, 158] width 319 height 12
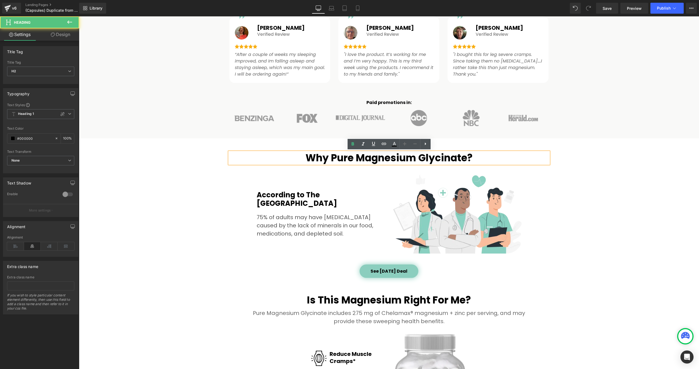
click at [356, 157] on h2 "Why Pure Magnesium Glycinate?" at bounding box center [388, 158] width 319 height 12
drag, startPoint x: 356, startPoint y: 158, endPoint x: 331, endPoint y: 158, distance: 24.6
click at [331, 158] on h2 "Why Pure Magnesium Glycinate?" at bounding box center [388, 158] width 319 height 12
click at [468, 158] on h2 "Why Take Magnesium Glycinate?" at bounding box center [388, 158] width 319 height 12
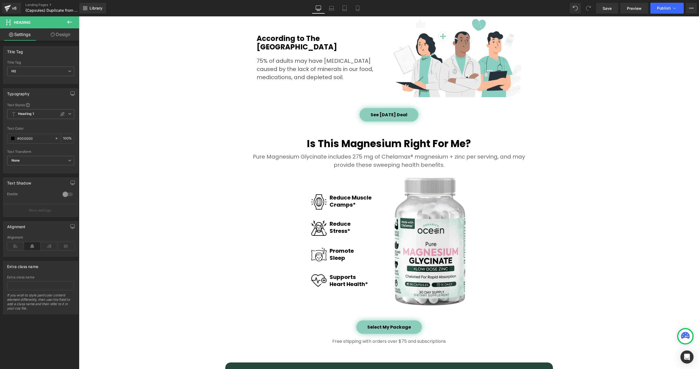
scroll to position [556, 0]
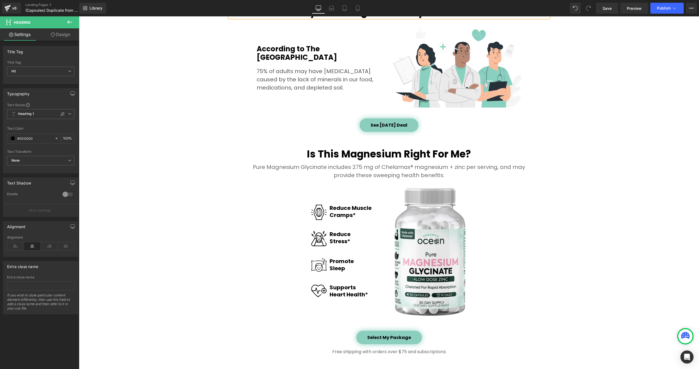
click at [265, 169] on p "Pure Magnesium Glycinate includes 275 mg of Chelamax® magnesium + zinc per serv…" at bounding box center [389, 171] width 292 height 16
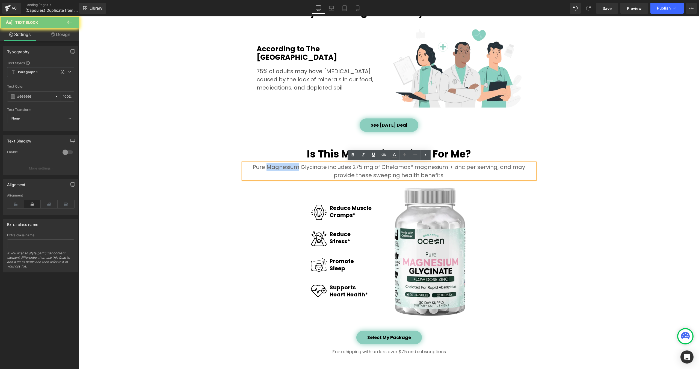
click at [257, 167] on p "Pure Magnesium Glycinate includes 275 mg of Chelamax® magnesium + zinc per serv…" at bounding box center [389, 171] width 292 height 16
drag, startPoint x: 256, startPoint y: 169, endPoint x: 238, endPoint y: 168, distance: 17.5
click at [238, 168] on div "Is This Magnesium Right For Me? Heading Pure Magnesium Glycinate includes 275 m…" at bounding box center [389, 251] width 620 height 212
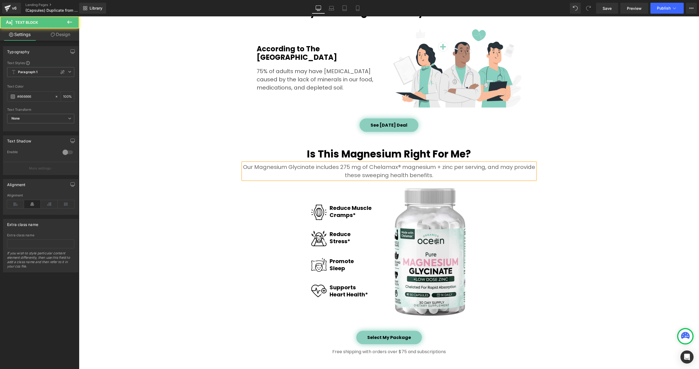
drag, startPoint x: 317, startPoint y: 166, endPoint x: 333, endPoint y: 172, distance: 18.0
click at [317, 166] on p "Our Magnesium Glycinate includes 275 mg of Chelamax® magnesium + zinc per servi…" at bounding box center [389, 171] width 292 height 16
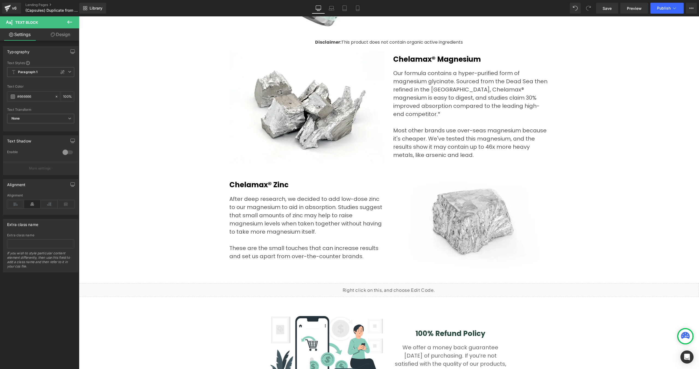
scroll to position [1844, 0]
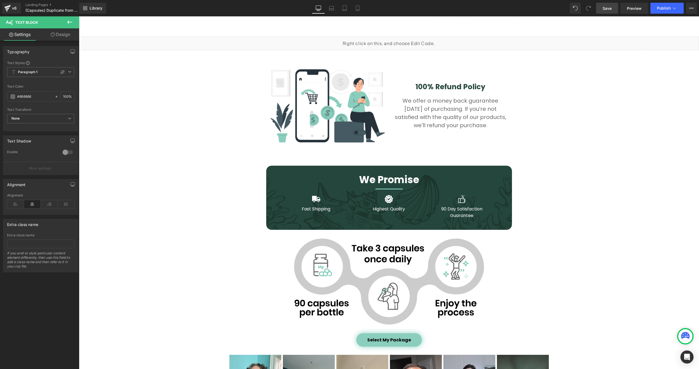
click at [606, 8] on span "Save" at bounding box center [606, 8] width 9 height 6
click at [14, 9] on div "v6" at bounding box center [14, 8] width 7 height 7
